Goal: Task Accomplishment & Management: Use online tool/utility

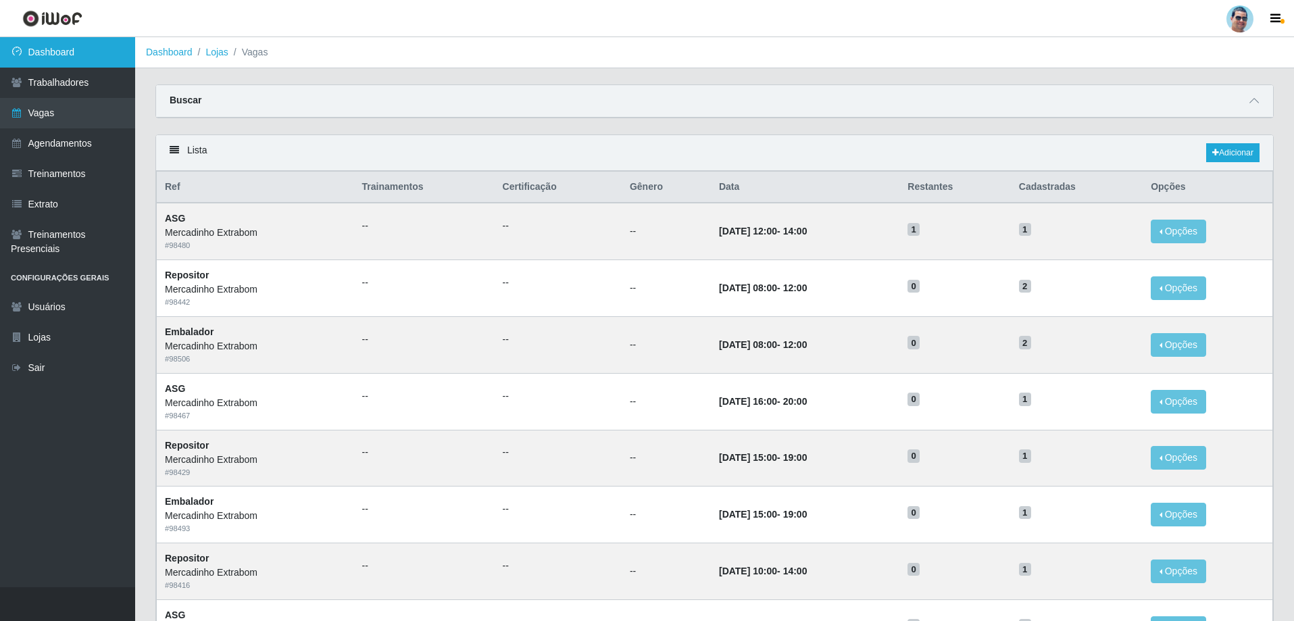
click at [101, 66] on link "Dashboard" at bounding box center [67, 52] width 135 height 30
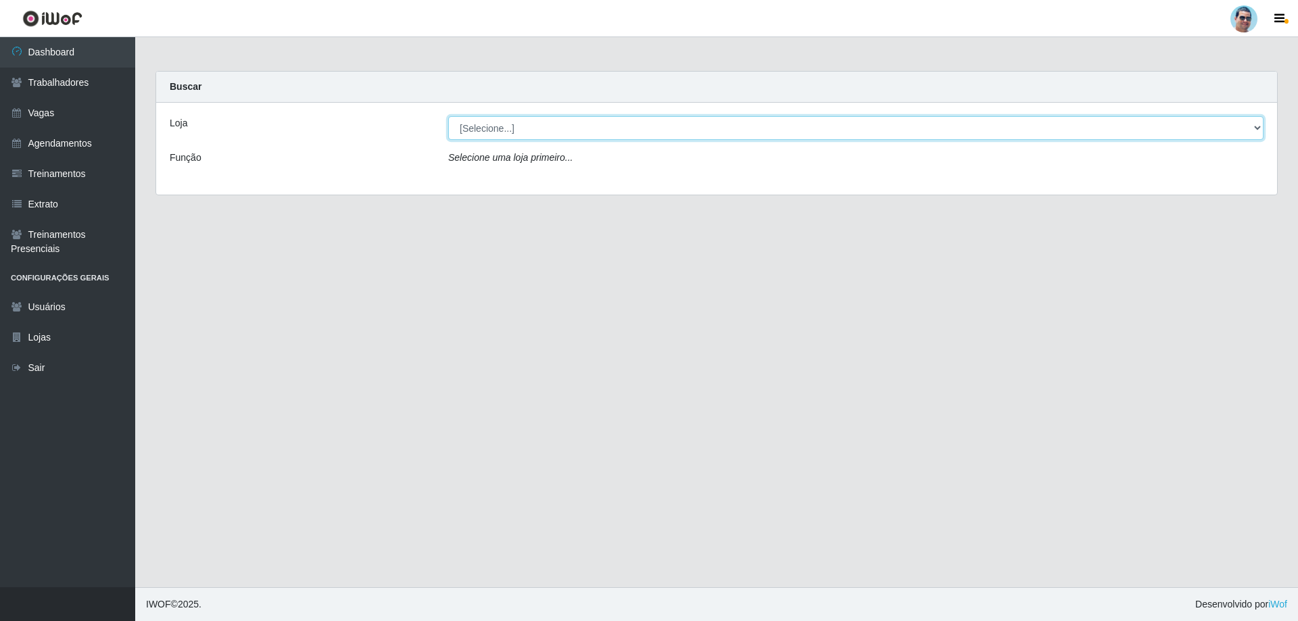
click at [489, 121] on select "[Selecione...] Mercadinho Extrabom" at bounding box center [855, 128] width 815 height 24
select select "175"
click at [448, 116] on select "[Selecione...] Mercadinho Extrabom" at bounding box center [855, 128] width 815 height 24
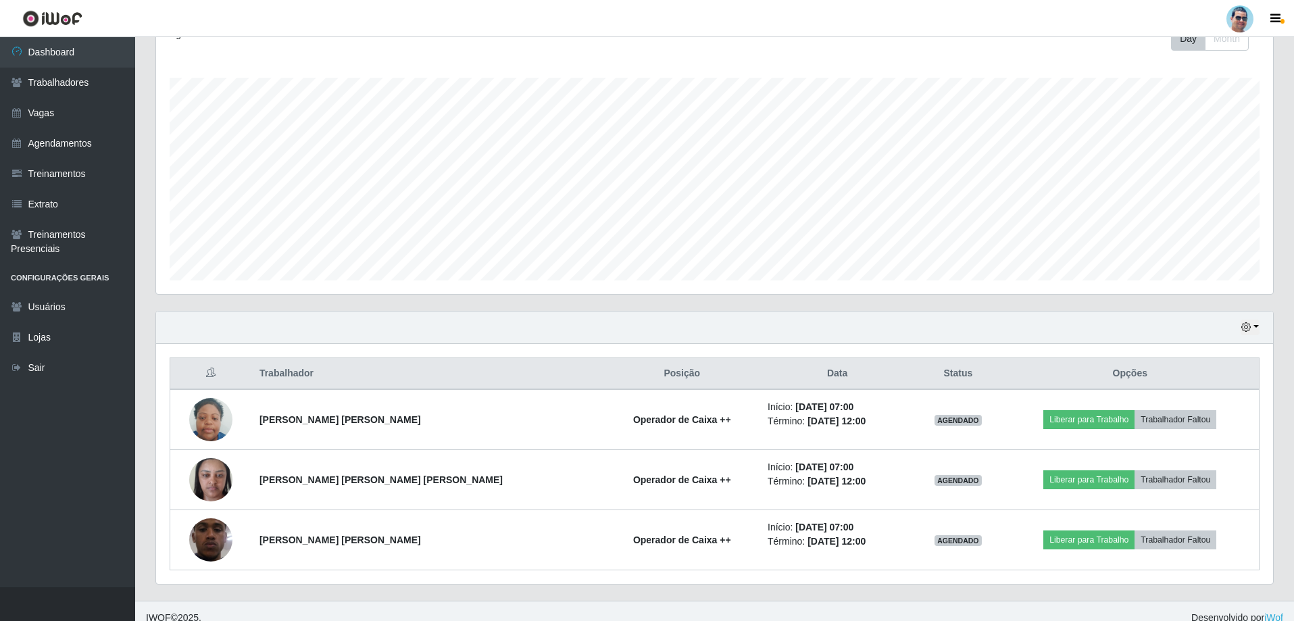
scroll to position [216, 0]
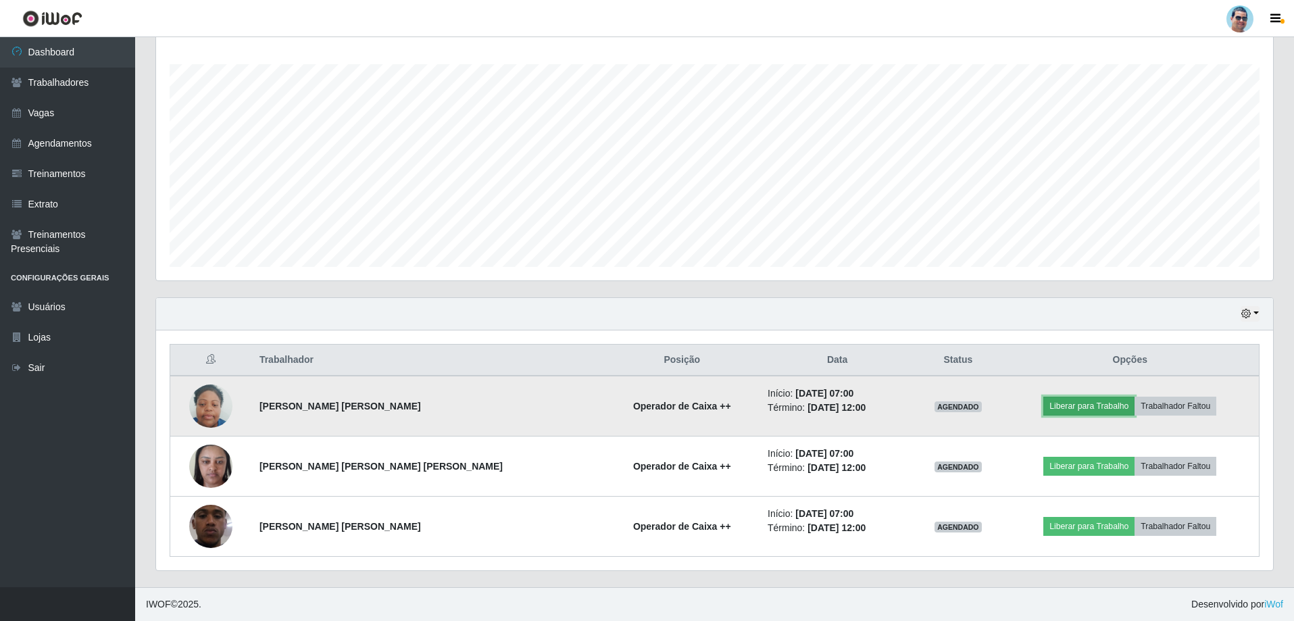
click at [1083, 401] on button "Liberar para Trabalho" at bounding box center [1089, 406] width 91 height 19
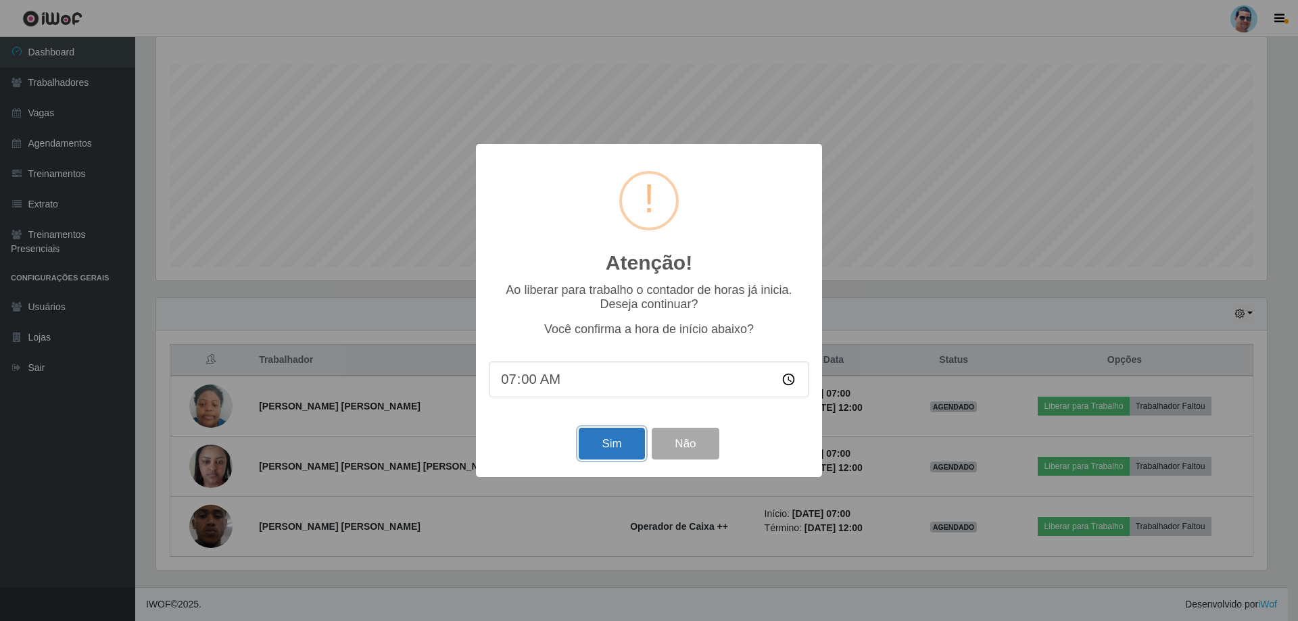
click at [612, 458] on button "Sim" at bounding box center [612, 444] width 66 height 32
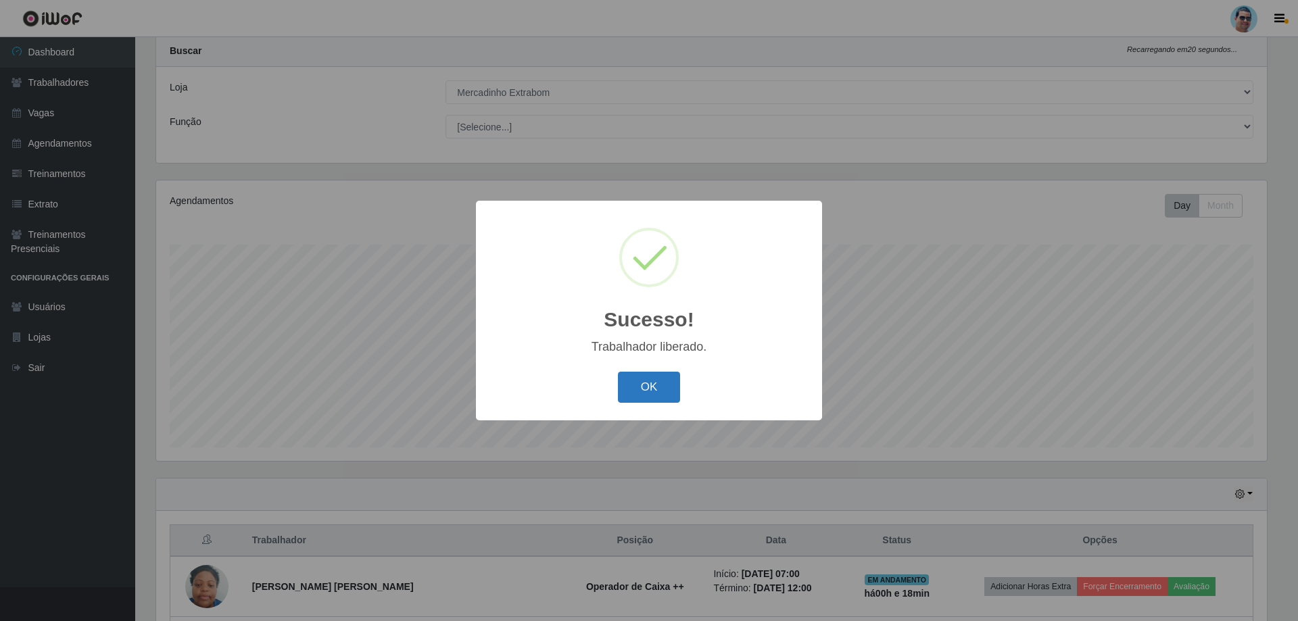
click at [645, 381] on button "OK" at bounding box center [649, 388] width 63 height 32
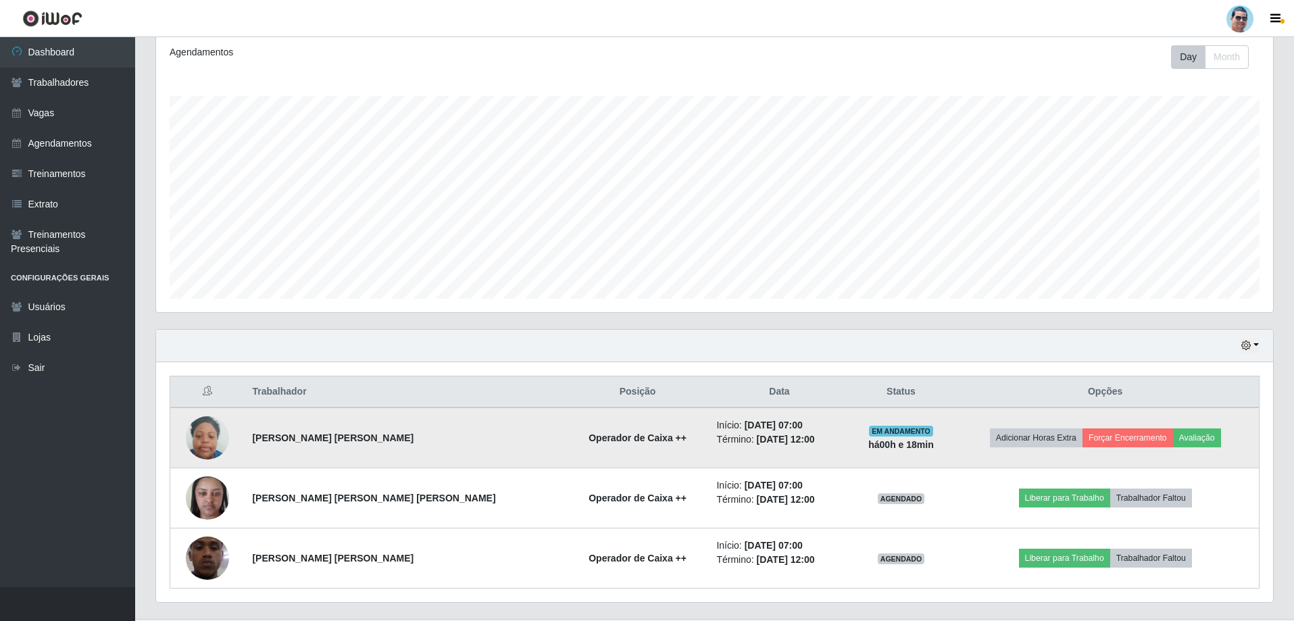
scroll to position [216, 0]
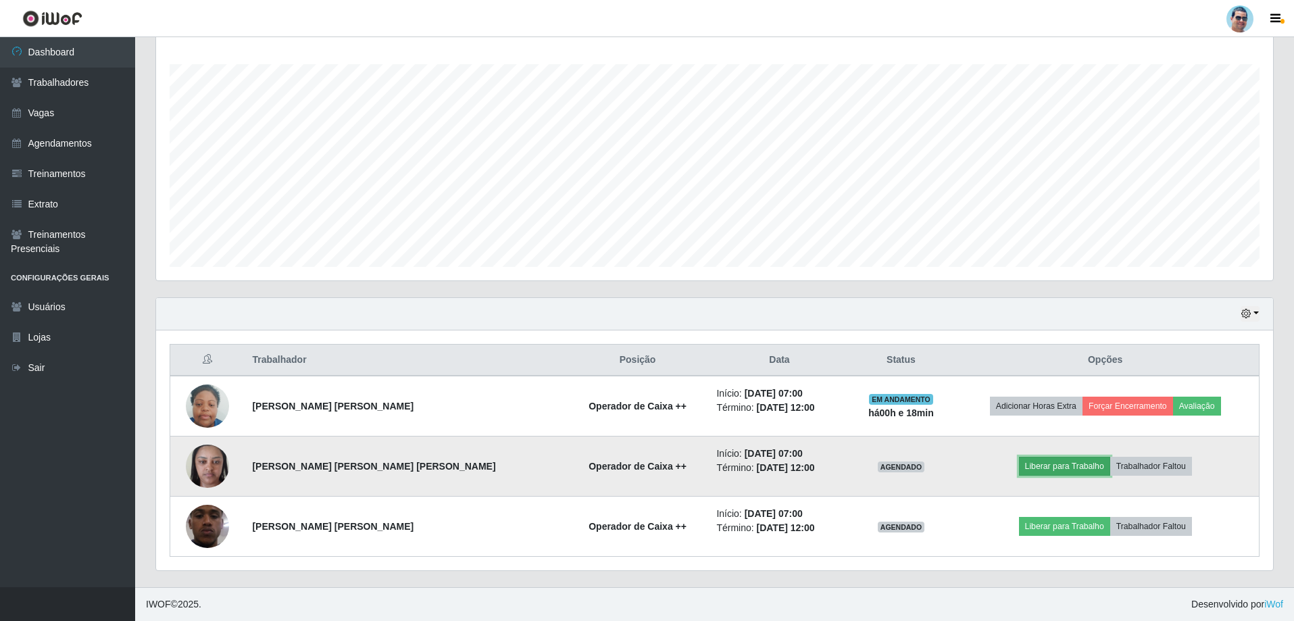
click at [1038, 463] on button "Liberar para Trabalho" at bounding box center [1064, 466] width 91 height 19
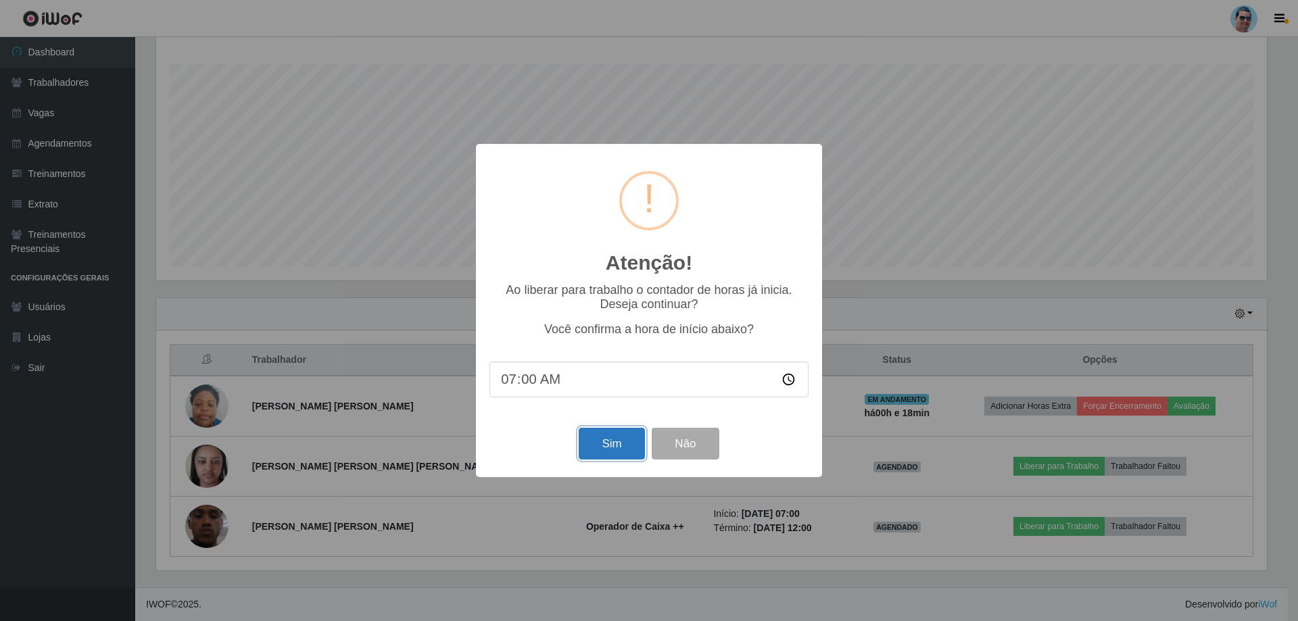
click at [608, 446] on button "Sim" at bounding box center [612, 444] width 66 height 32
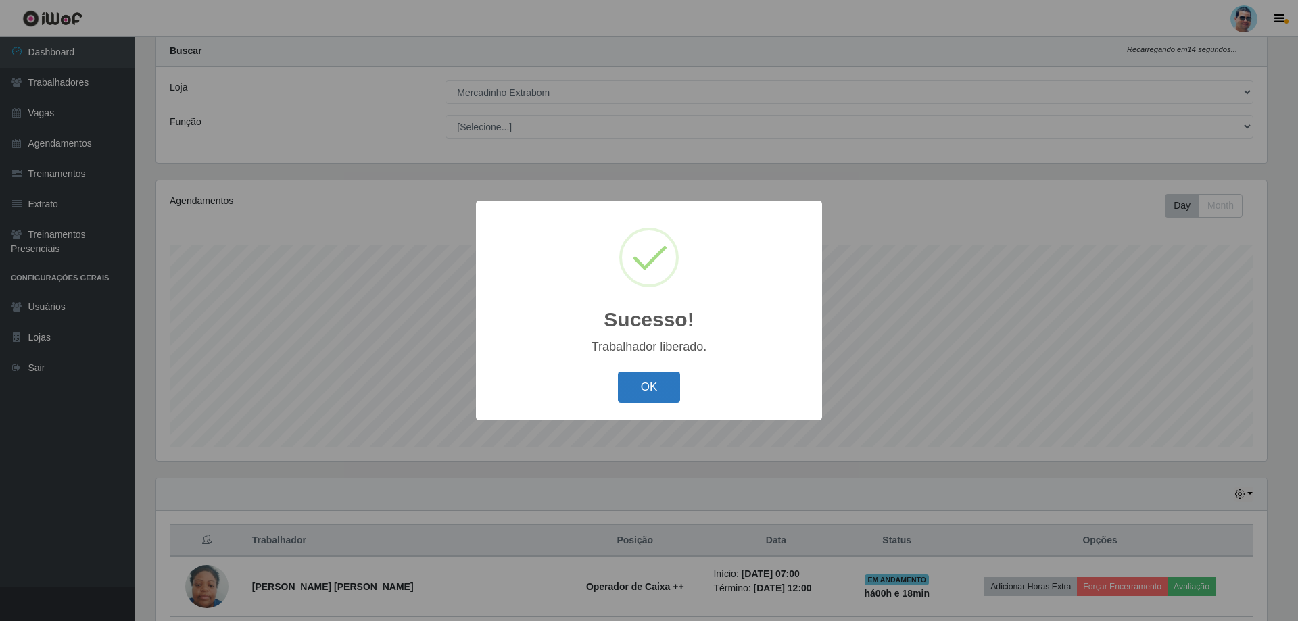
click at [648, 392] on button "OK" at bounding box center [649, 388] width 63 height 32
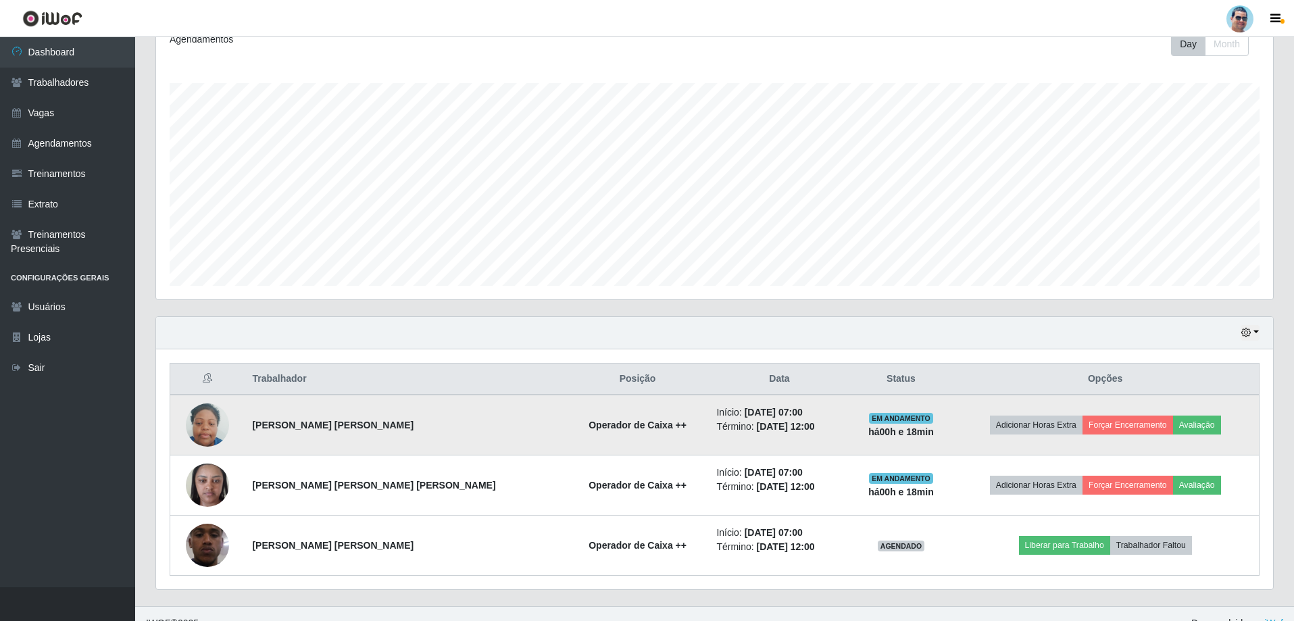
scroll to position [216, 0]
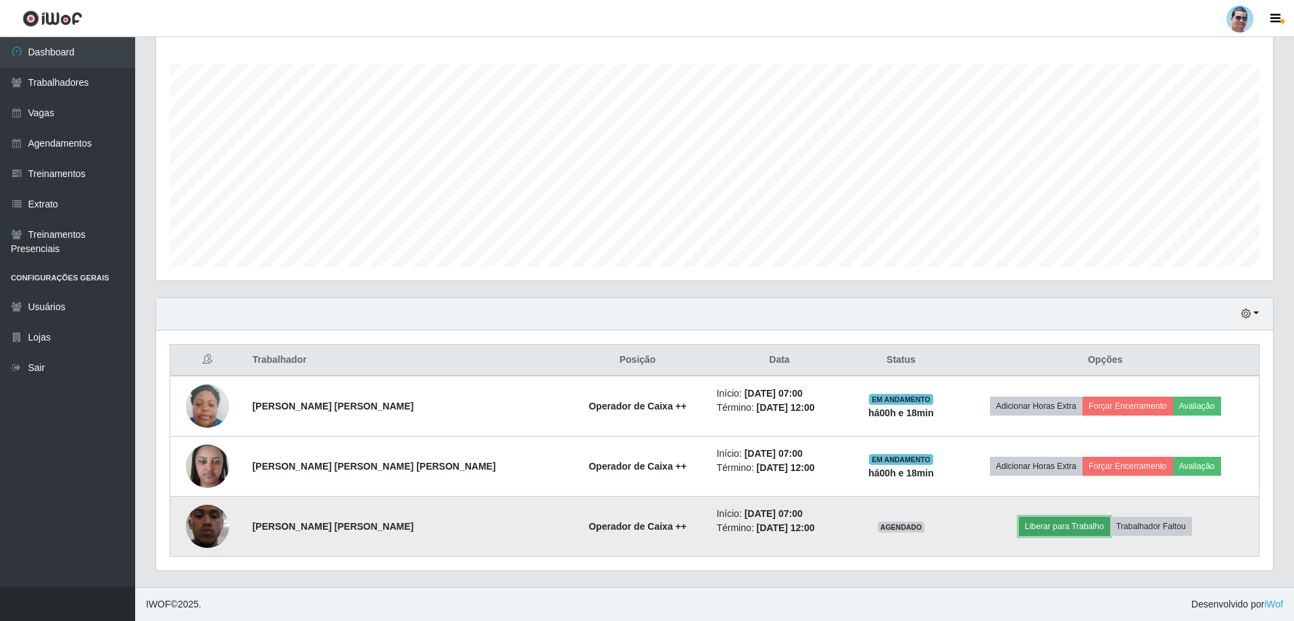
click at [1053, 532] on button "Liberar para Trabalho" at bounding box center [1064, 526] width 91 height 19
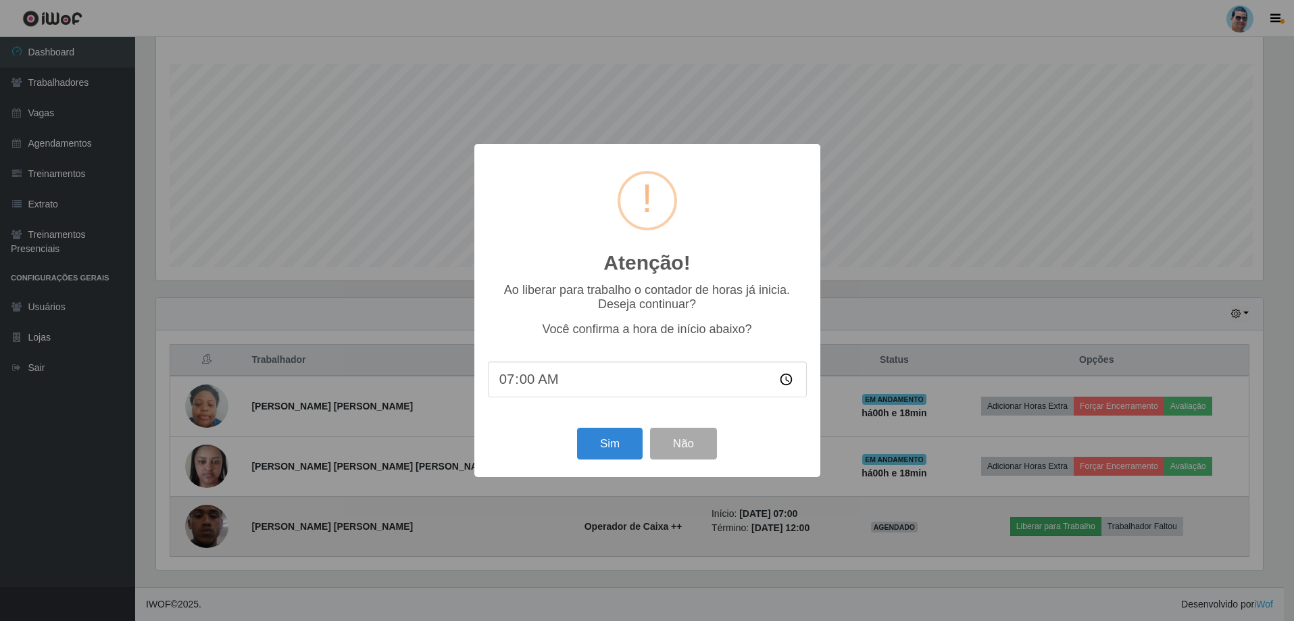
scroll to position [281, 1111]
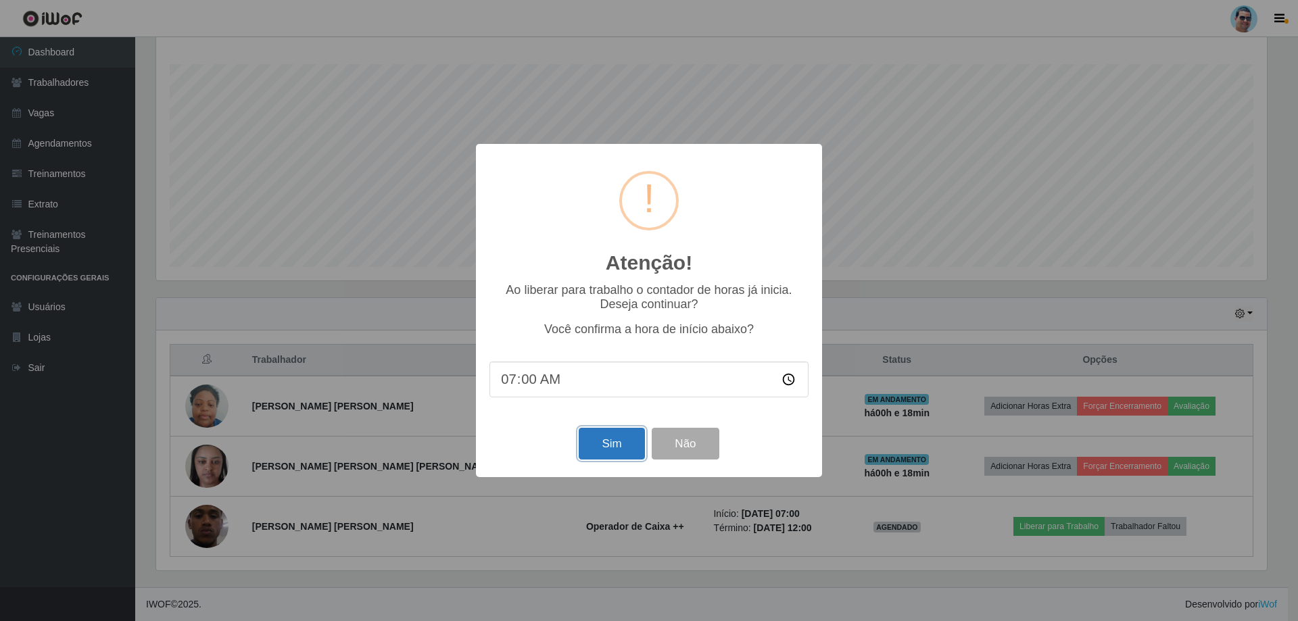
click at [617, 459] on button "Sim" at bounding box center [612, 444] width 66 height 32
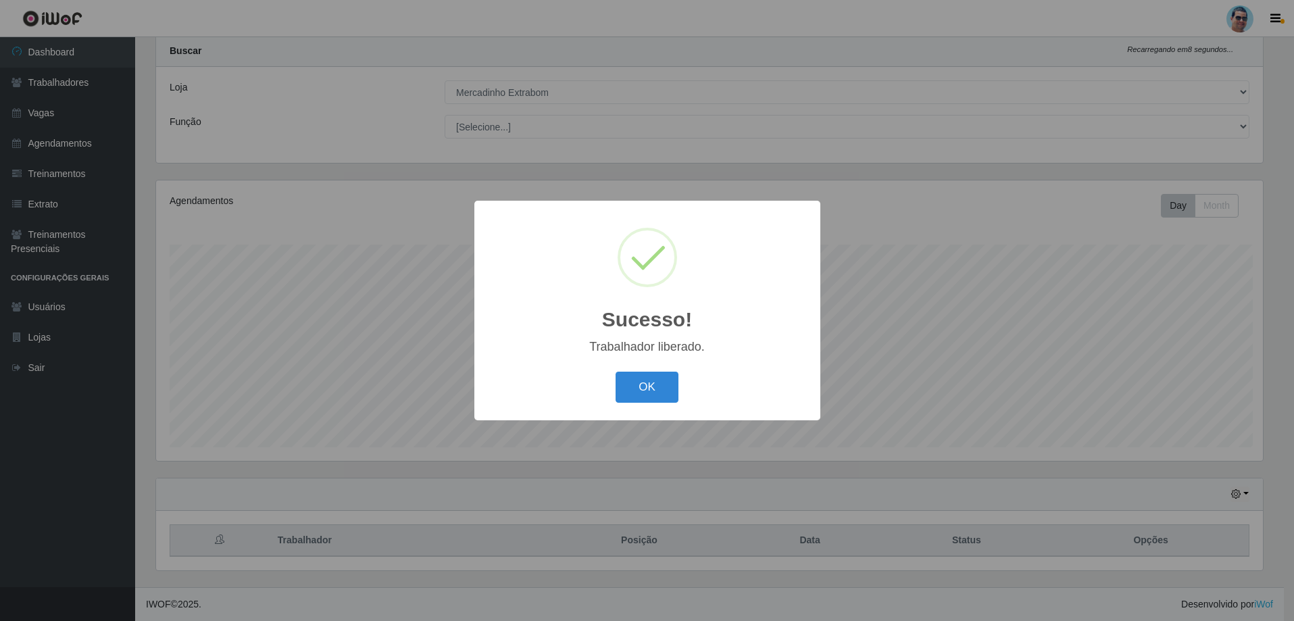
scroll to position [0, 0]
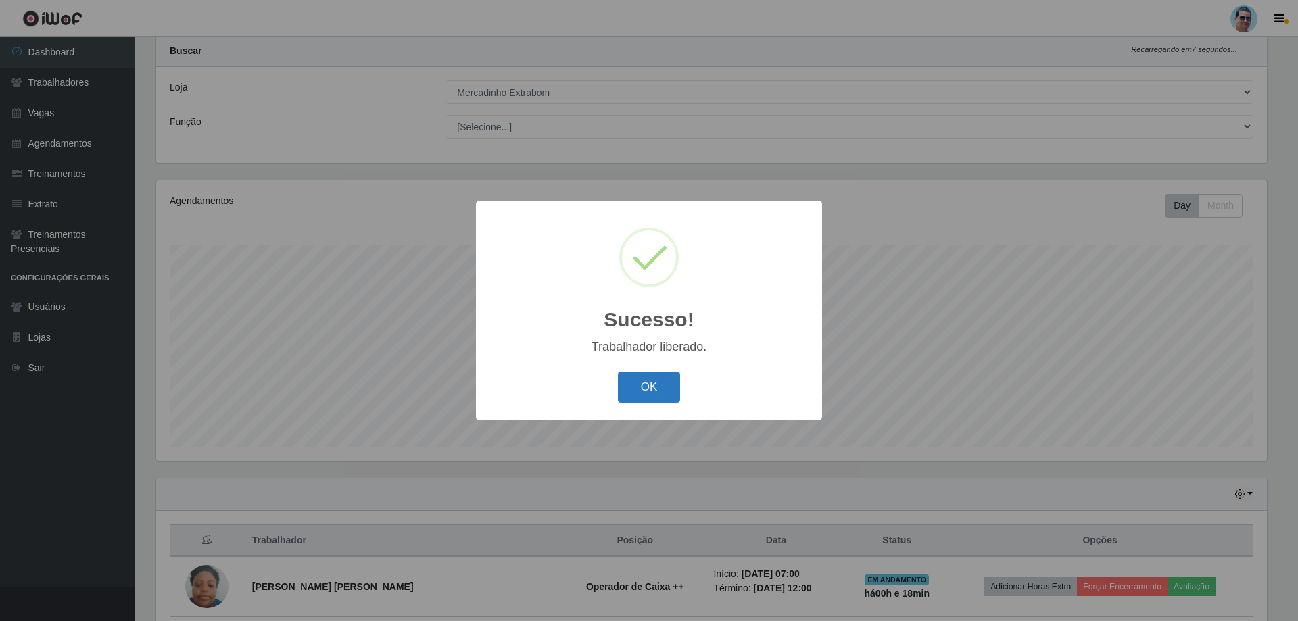
click at [626, 377] on button "OK" at bounding box center [649, 388] width 63 height 32
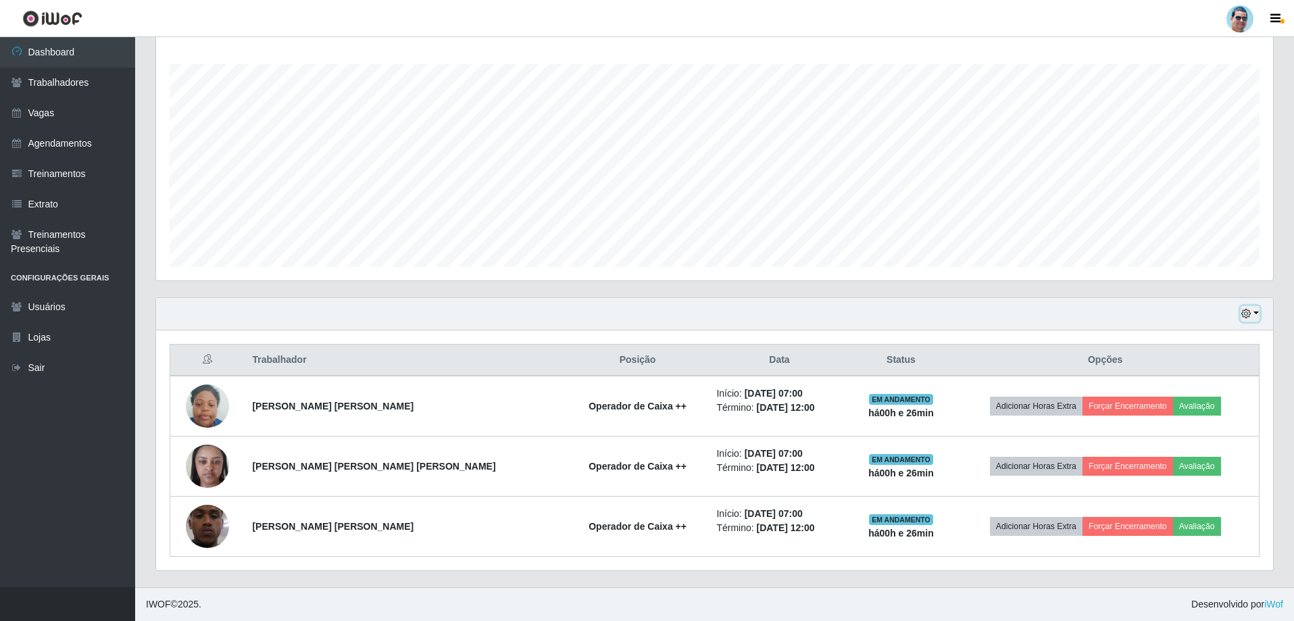
click at [1258, 314] on button "button" at bounding box center [1250, 314] width 19 height 16
click at [1167, 388] on button "3 dias" at bounding box center [1205, 395] width 107 height 28
